Goal: Information Seeking & Learning: Learn about a topic

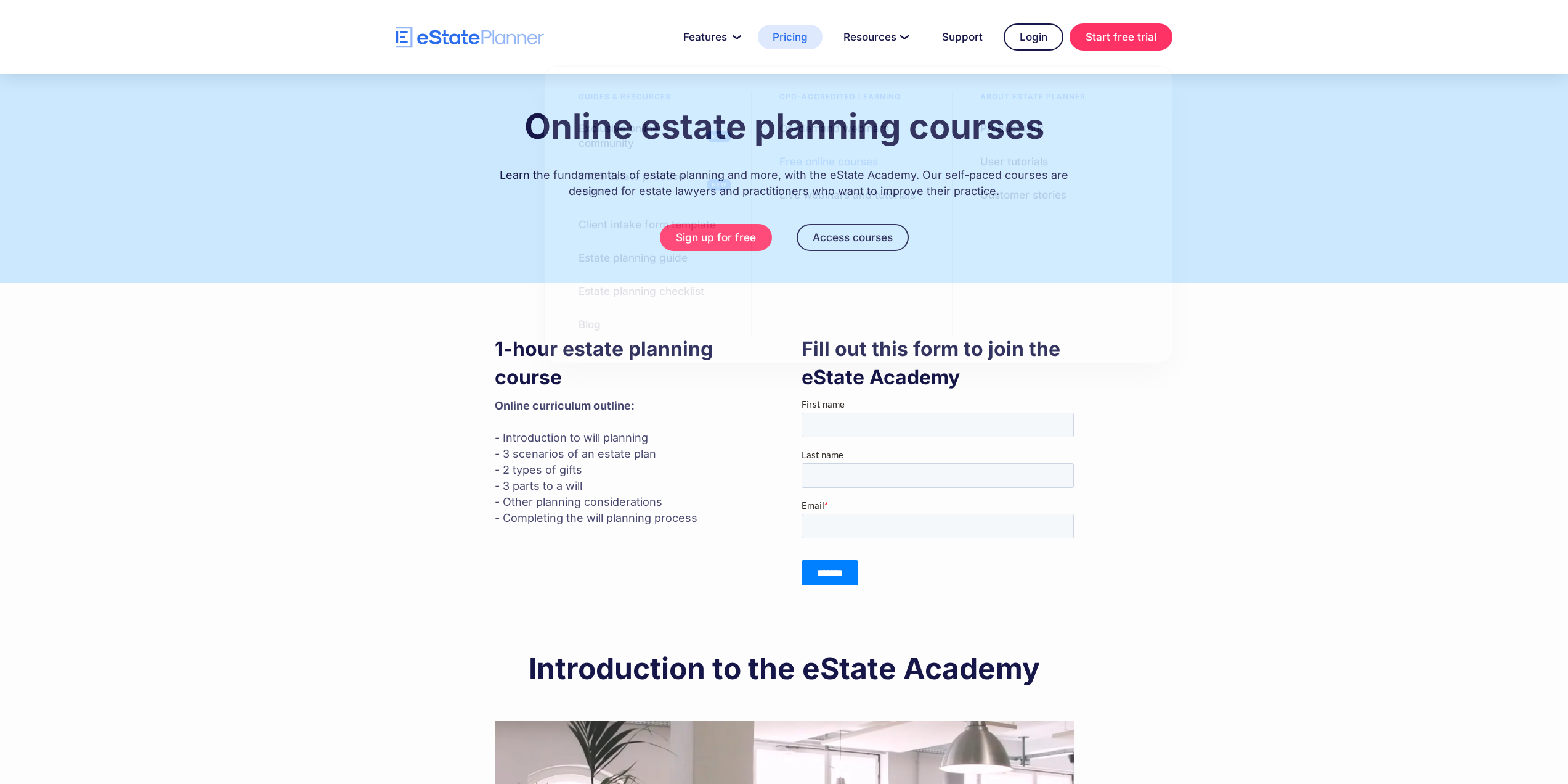
click at [801, 42] on link "Pricing" at bounding box center [790, 36] width 65 height 24
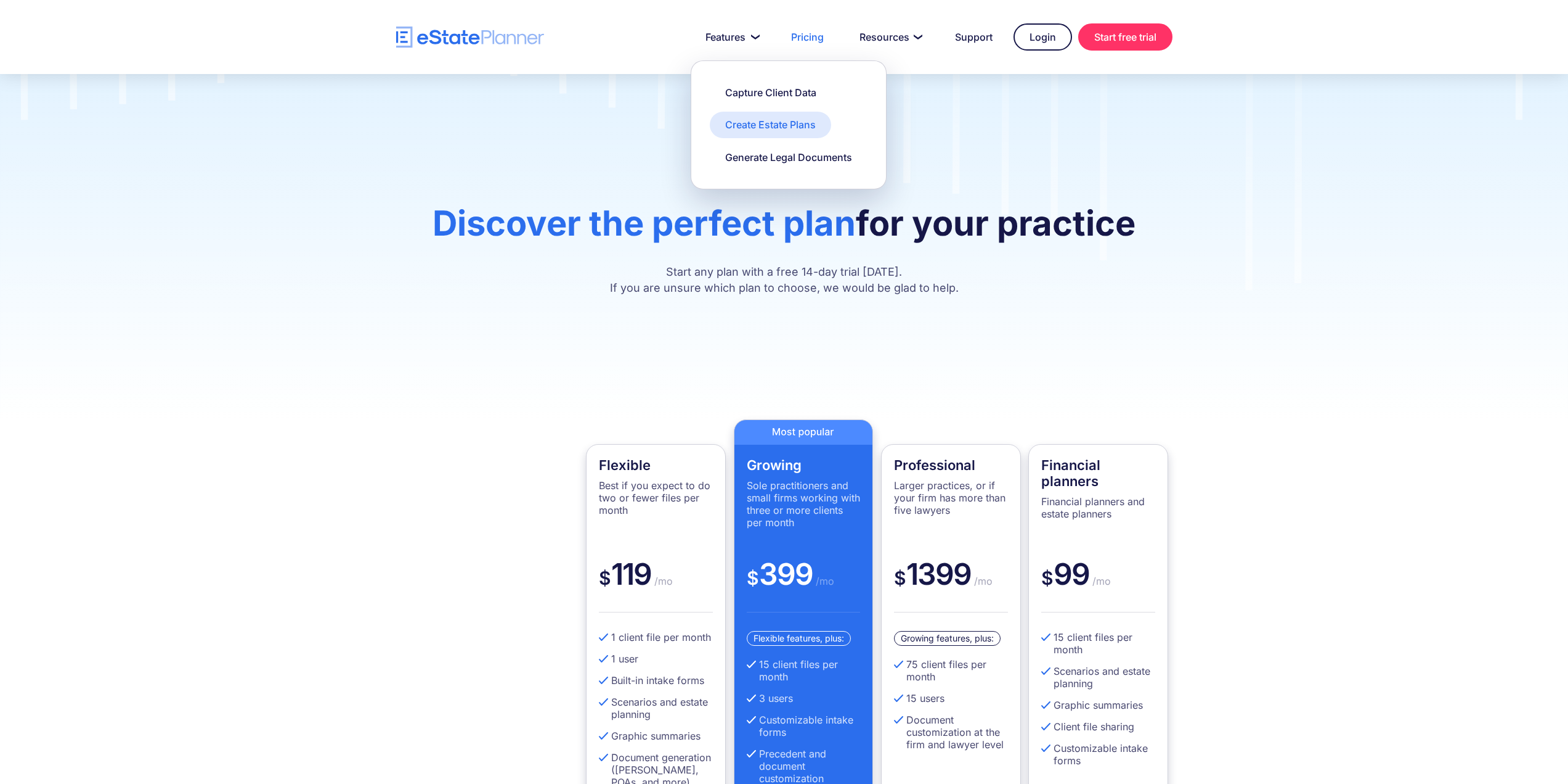
click at [751, 135] on link "Create Estate Plans" at bounding box center [770, 124] width 121 height 26
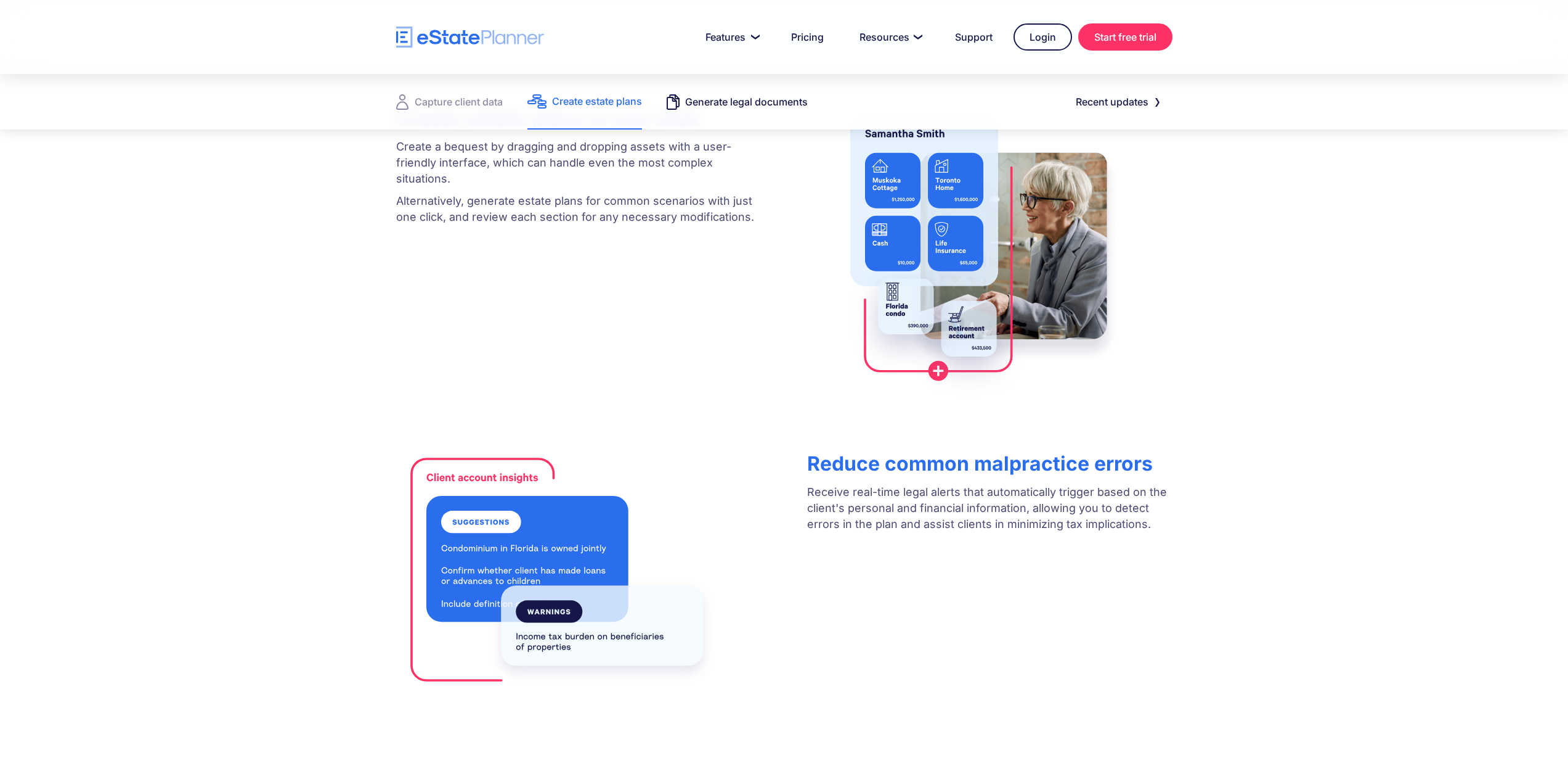
scroll to position [494, 0]
